Goal: Communication & Community: Answer question/provide support

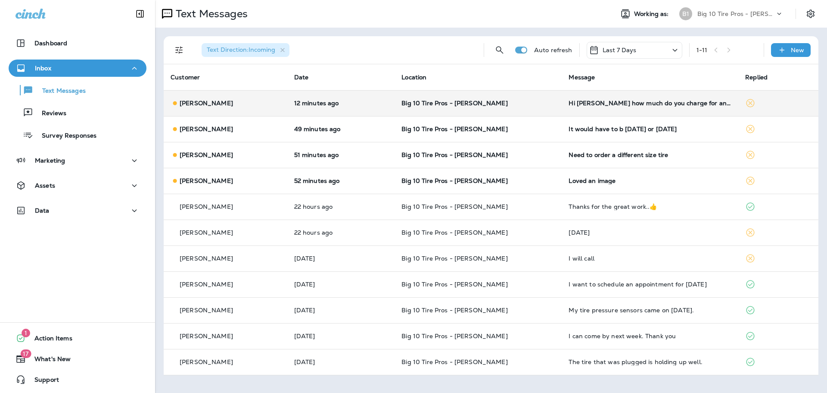
click at [634, 101] on div "Hi [PERSON_NAME] how much do you charge for an alignment" at bounding box center [650, 103] width 163 height 7
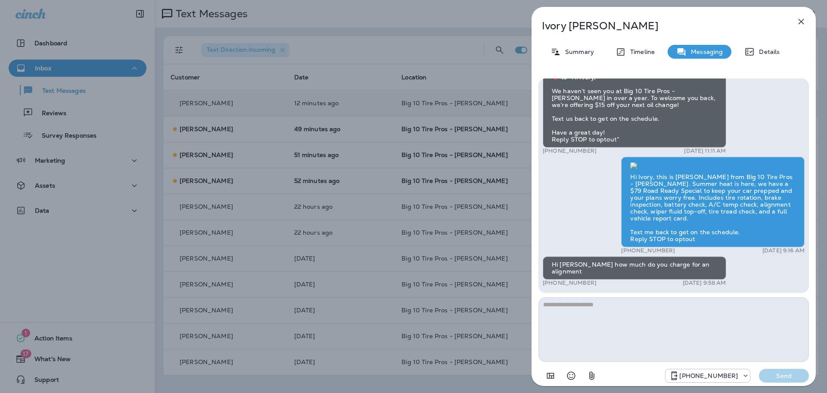
click at [577, 320] on textarea at bounding box center [674, 329] width 271 height 65
type textarea "**********"
click at [786, 374] on p "Send" at bounding box center [784, 375] width 36 height 8
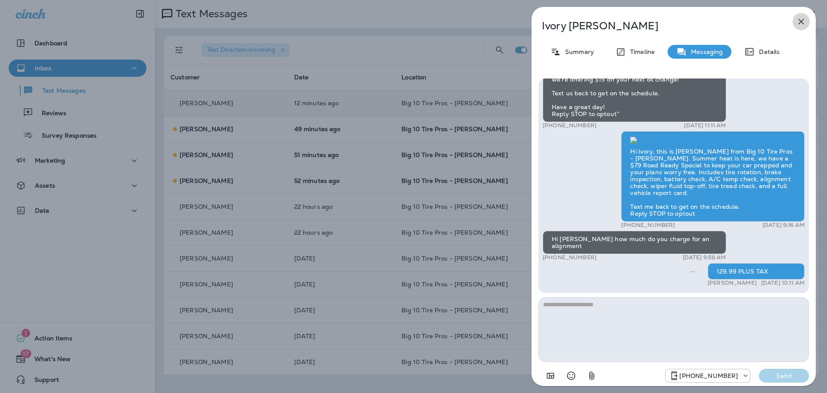
click at [804, 19] on icon "button" at bounding box center [802, 22] width 6 height 6
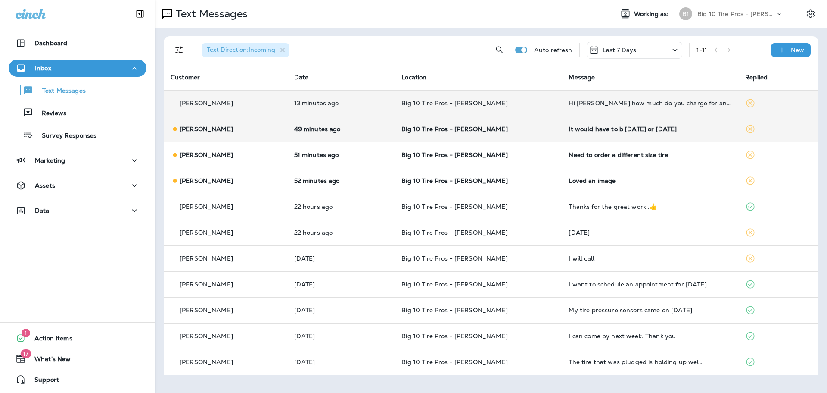
click at [621, 130] on div "It would have to b [DATE] or [DATE]" at bounding box center [650, 128] width 163 height 7
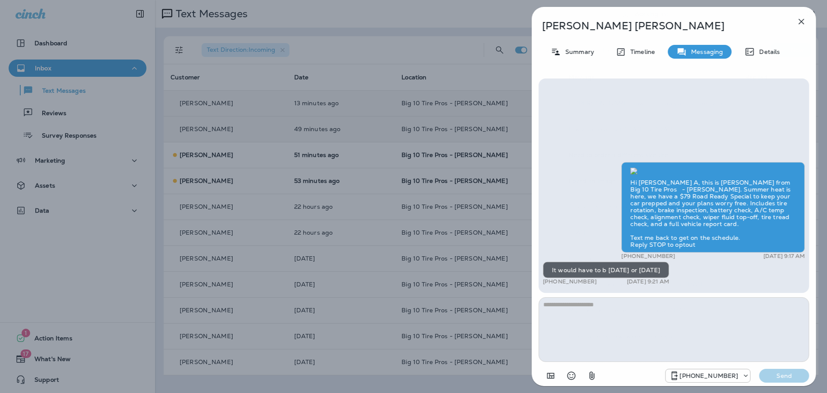
click at [569, 315] on textarea at bounding box center [674, 329] width 271 height 65
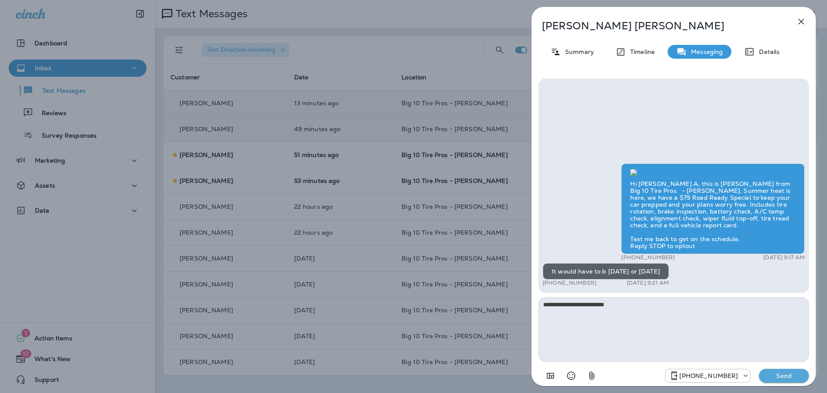
type textarea "**********"
click at [783, 373] on p "Send" at bounding box center [784, 375] width 36 height 8
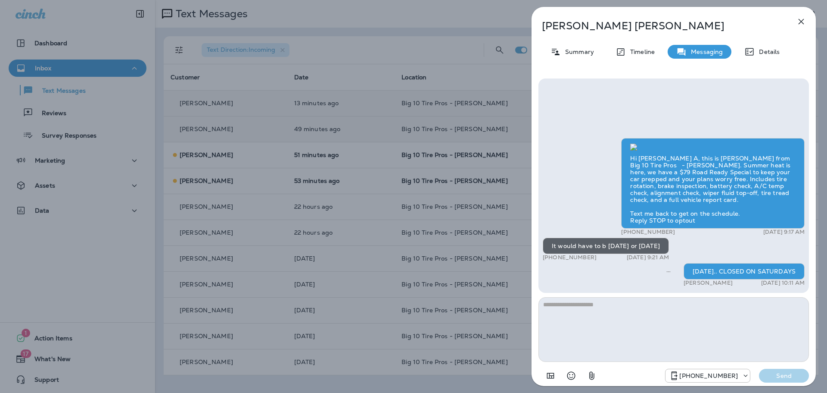
click at [802, 22] on icon "button" at bounding box center [801, 21] width 10 height 10
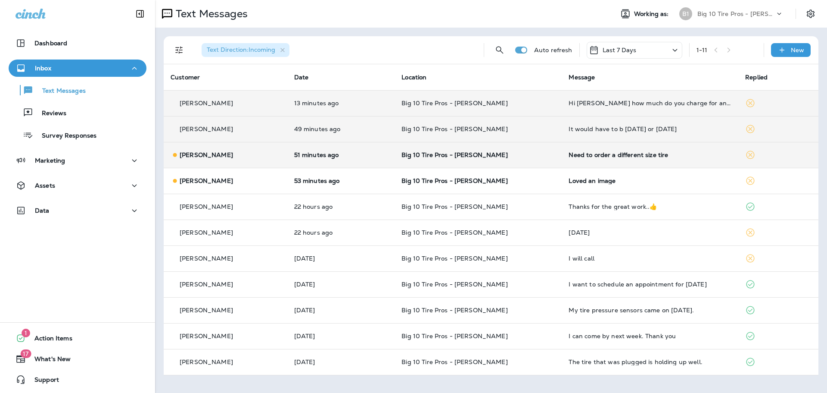
click at [611, 155] on div "Need to order a different size tire" at bounding box center [650, 154] width 163 height 7
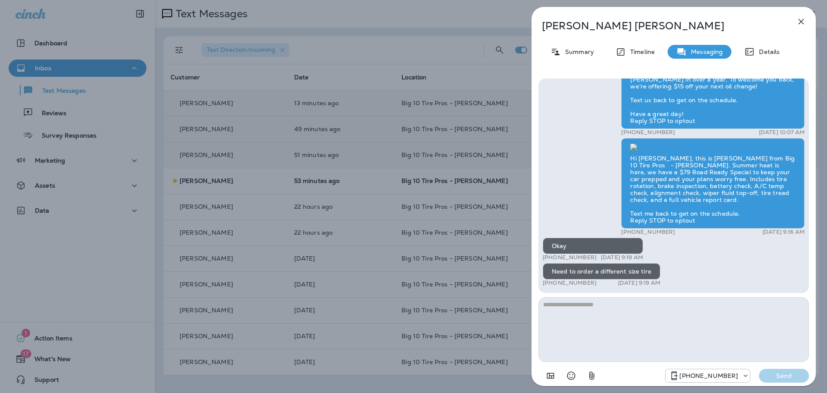
click at [574, 317] on textarea at bounding box center [674, 329] width 271 height 65
type textarea "**********"
click at [785, 376] on p "Send" at bounding box center [784, 375] width 36 height 8
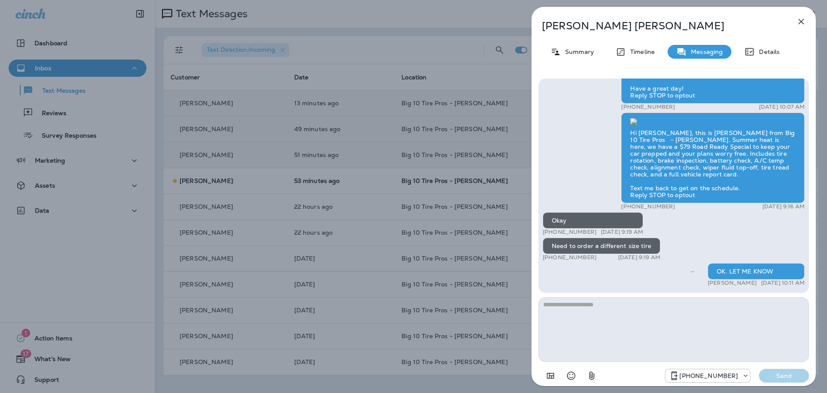
click at [802, 23] on icon "button" at bounding box center [801, 21] width 10 height 10
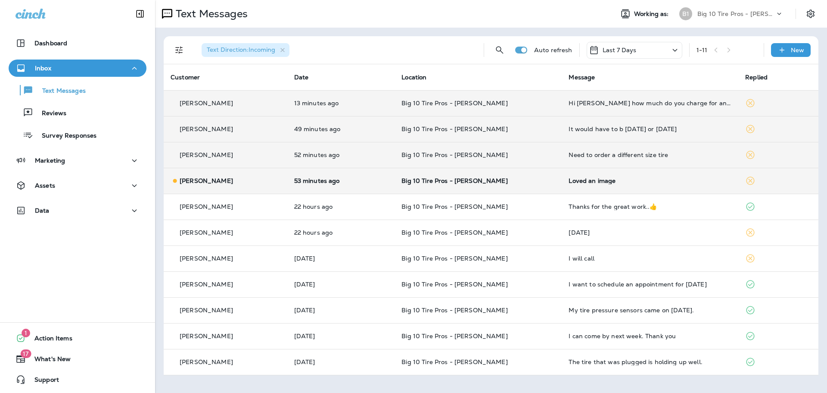
click at [572, 180] on div "Loved an image" at bounding box center [650, 180] width 163 height 7
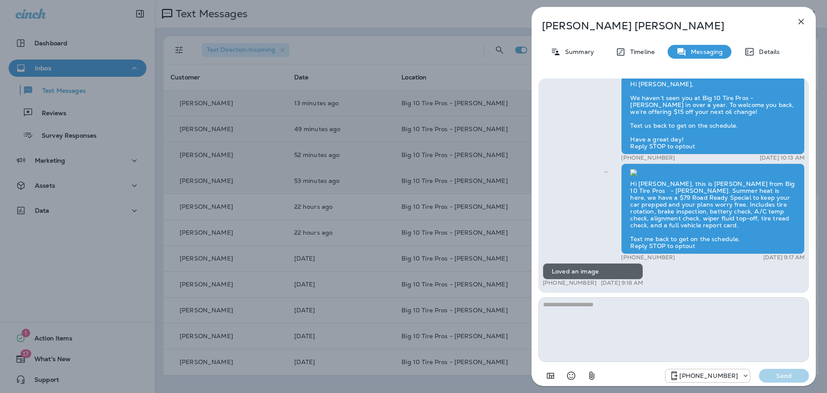
click at [601, 309] on textarea at bounding box center [674, 329] width 271 height 65
click at [801, 20] on icon "button" at bounding box center [802, 22] width 6 height 6
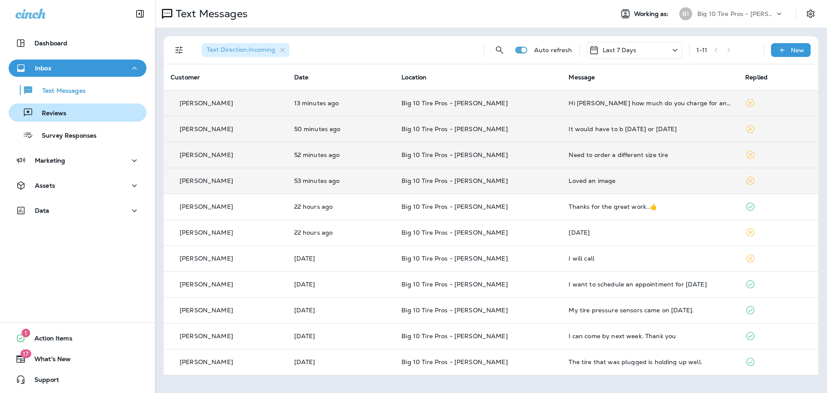
click at [66, 113] on div "Reviews" at bounding box center [77, 112] width 131 height 13
